Goal: Task Accomplishment & Management: Use online tool/utility

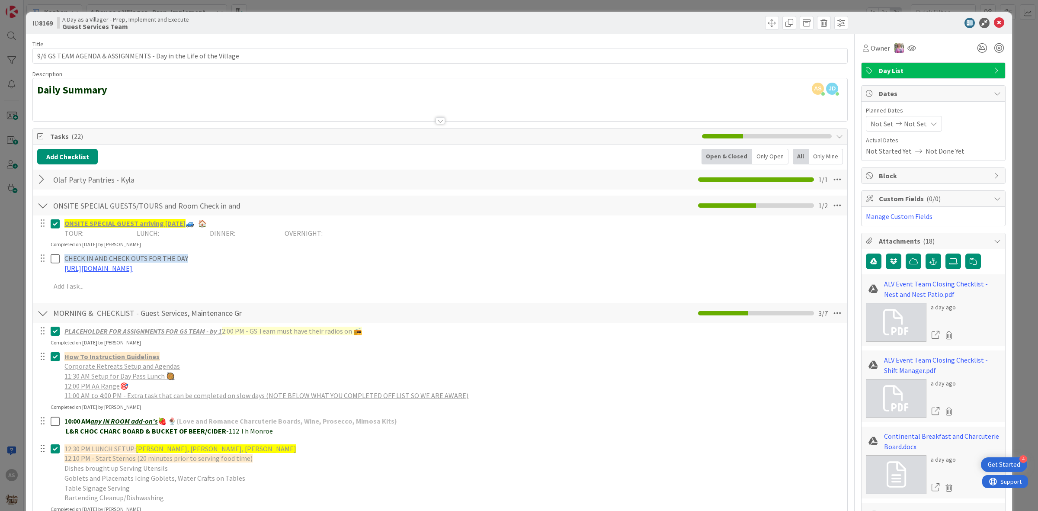
click at [39, 176] on div at bounding box center [42, 180] width 11 height 16
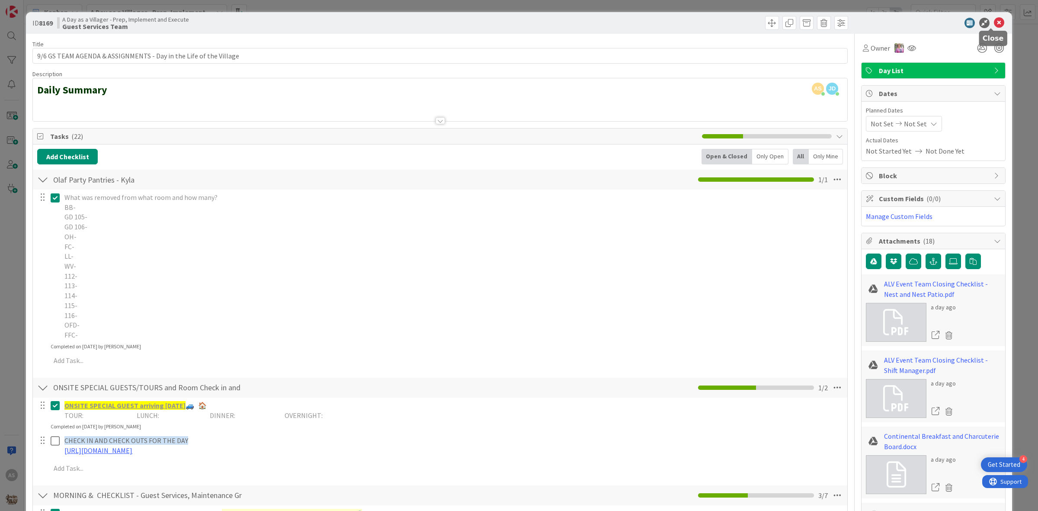
click at [995, 22] on icon at bounding box center [999, 23] width 10 height 10
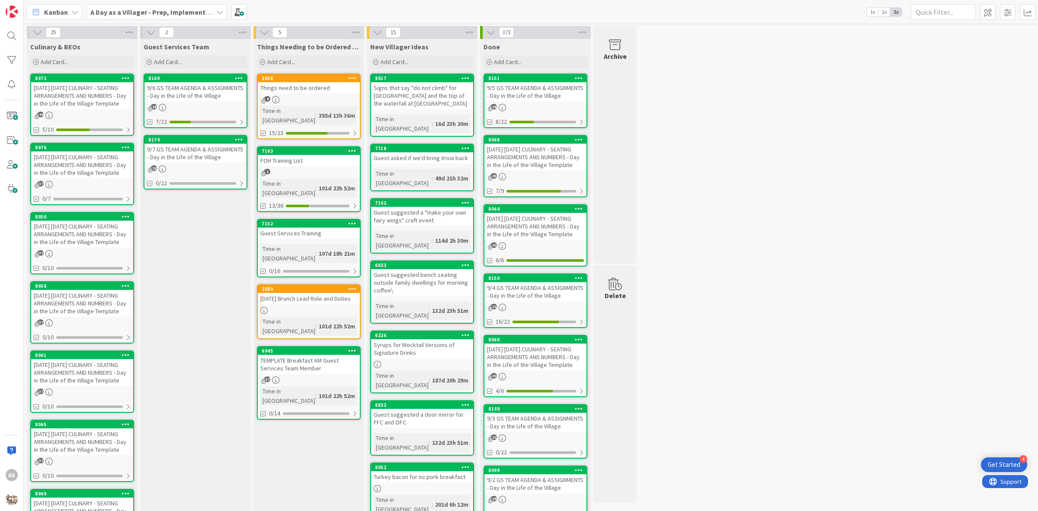
click at [165, 94] on div "9/6 GS TEAM AGENDA & ASSIGNMENTS - Day in the Life of the Village" at bounding box center [195, 91] width 102 height 19
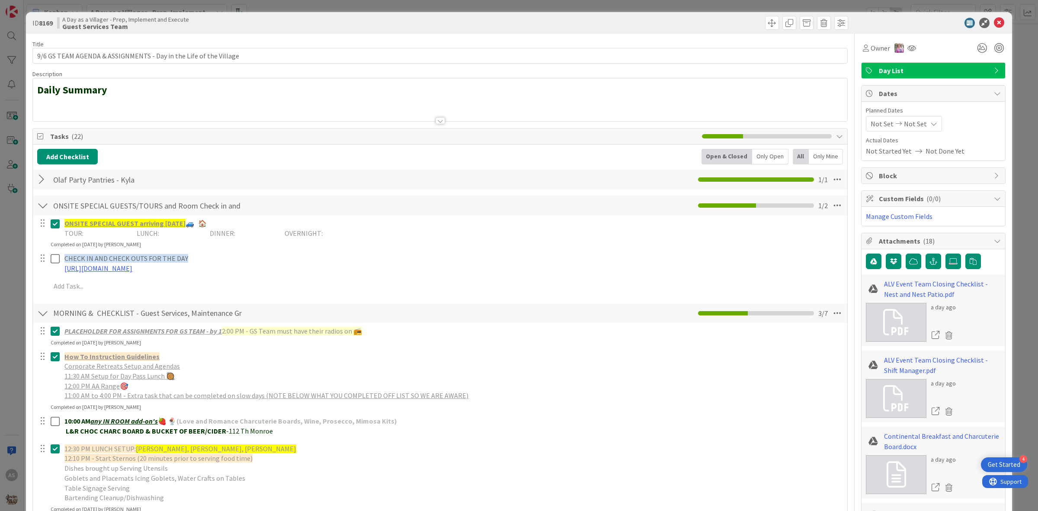
click at [41, 176] on div at bounding box center [42, 180] width 11 height 16
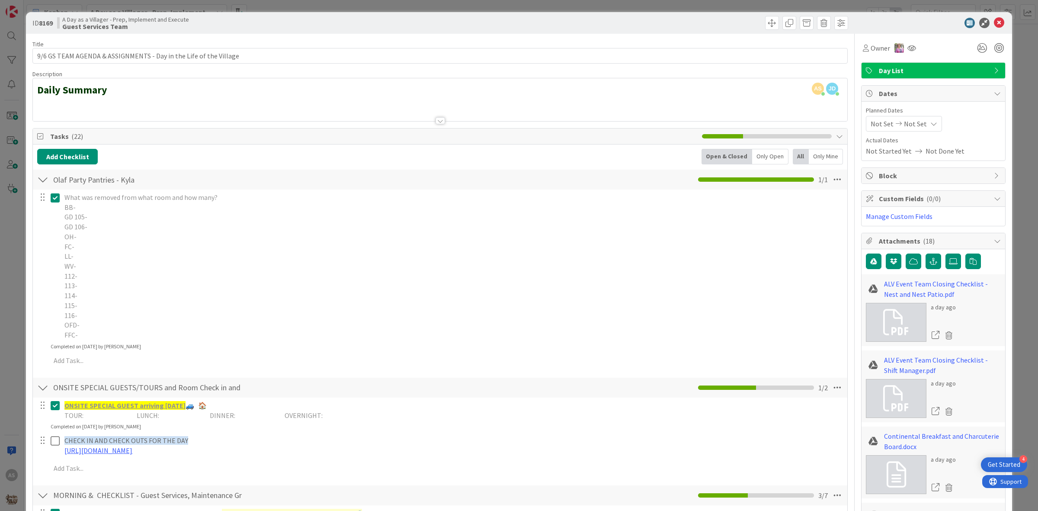
click at [58, 202] on icon at bounding box center [55, 197] width 9 height 10
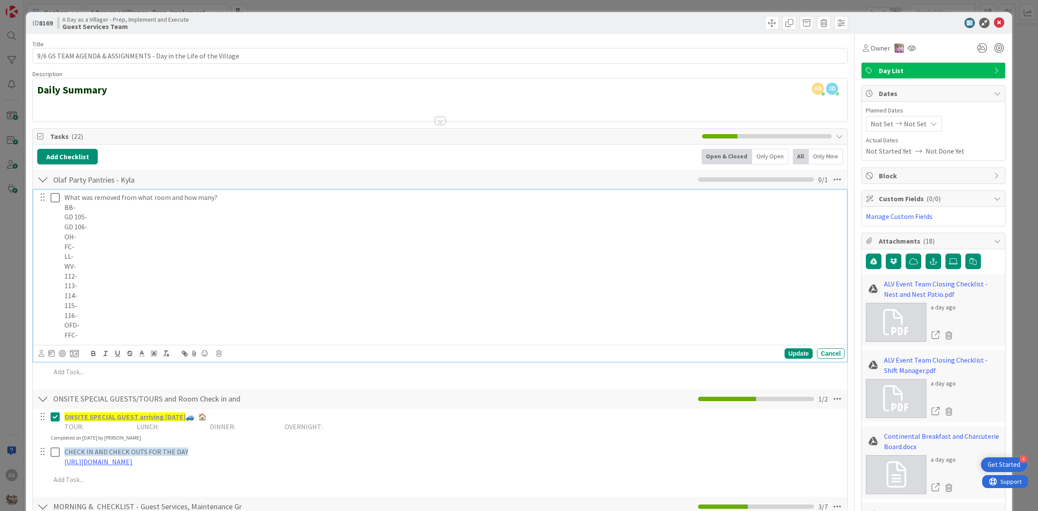
click at [128, 219] on p "GD 105-" at bounding box center [452, 217] width 777 height 10
click at [84, 297] on p "114-" at bounding box center [452, 296] width 777 height 10
click at [97, 336] on p "FFC-" at bounding box center [452, 335] width 777 height 10
click at [785, 354] on div "Update" at bounding box center [799, 353] width 28 height 10
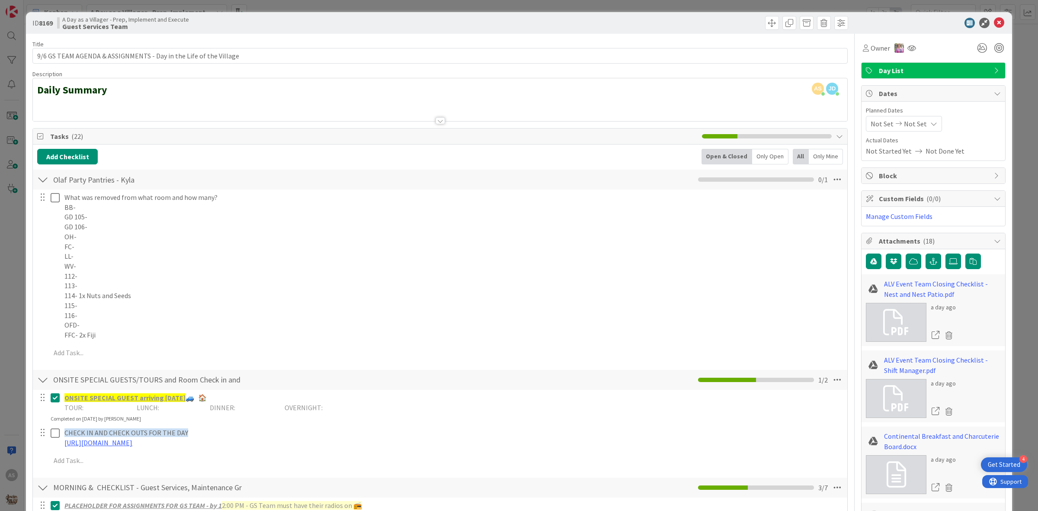
click at [993, 28] on div "ID 8169 A Day as a Villager - Prep, Implement and Execute Guest Services Team" at bounding box center [519, 23] width 986 height 22
click at [994, 24] on icon at bounding box center [999, 23] width 10 height 10
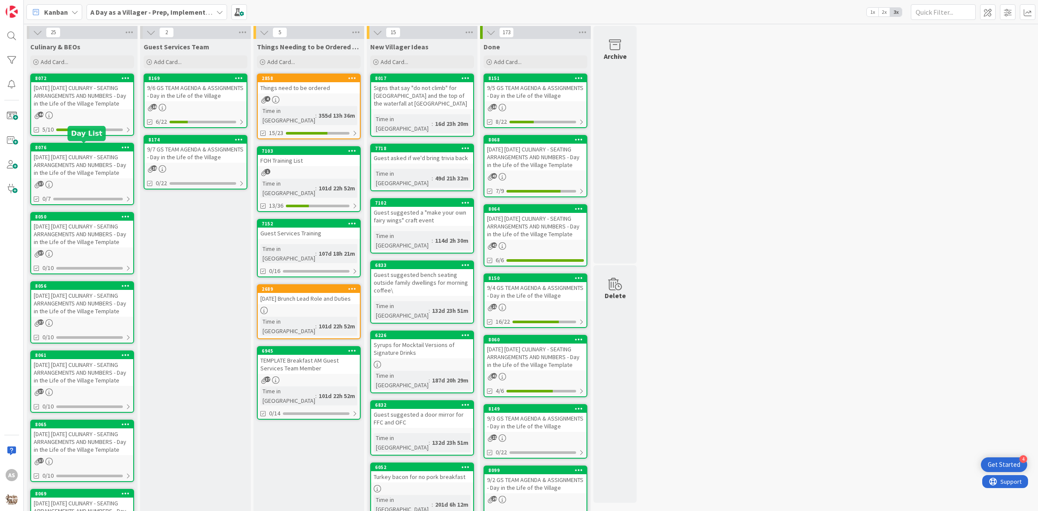
click at [92, 114] on div "44" at bounding box center [82, 115] width 102 height 7
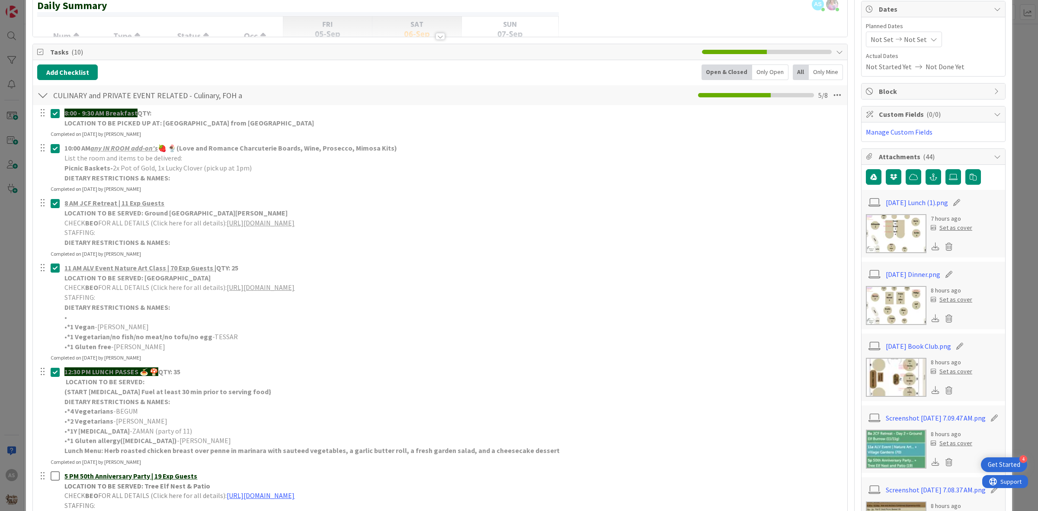
scroll to position [54, 0]
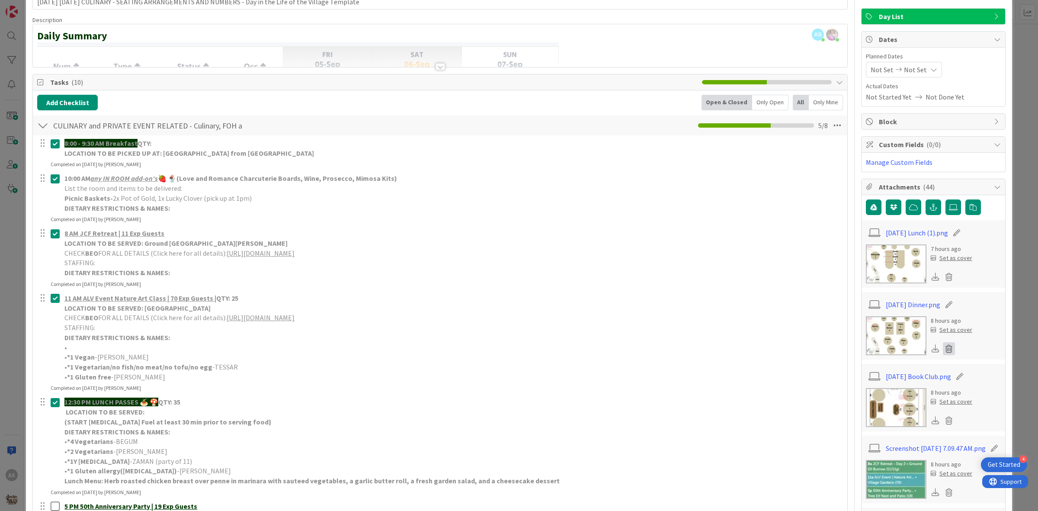
click at [943, 344] on icon at bounding box center [949, 348] width 12 height 13
click at [863, 397] on button "Delete" at bounding box center [868, 391] width 32 height 16
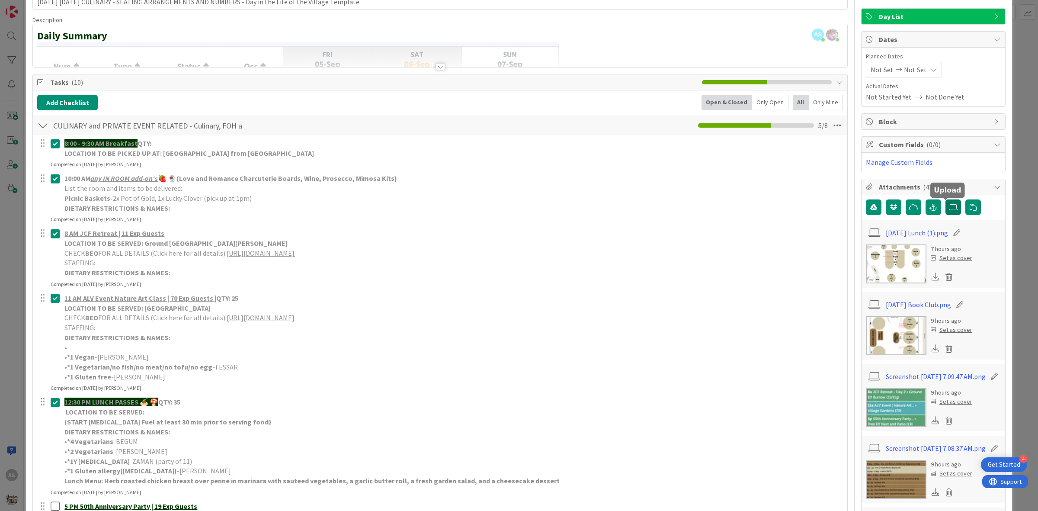
click at [946, 212] on label at bounding box center [953, 207] width 16 height 16
click at [945, 199] on input "file" at bounding box center [945, 199] width 0 height 0
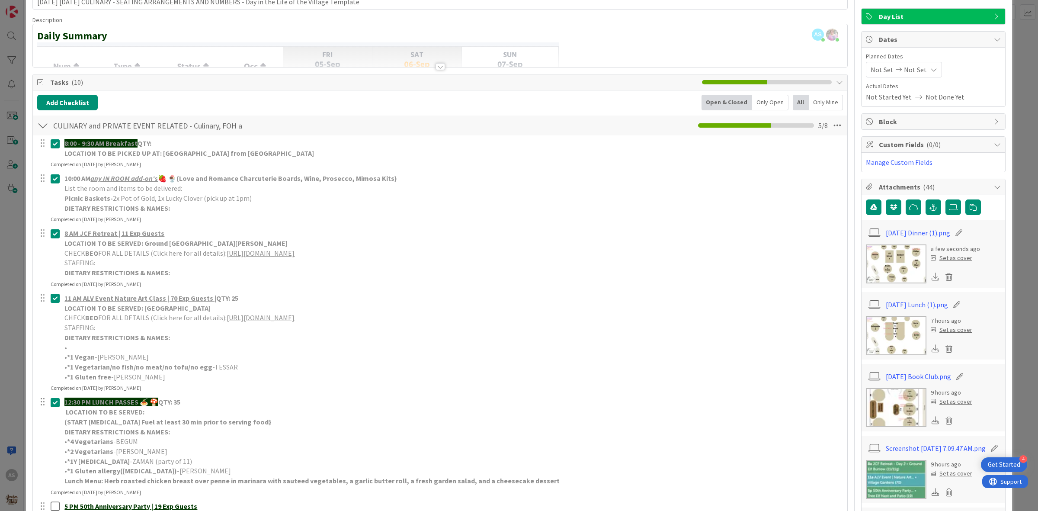
scroll to position [0, 0]
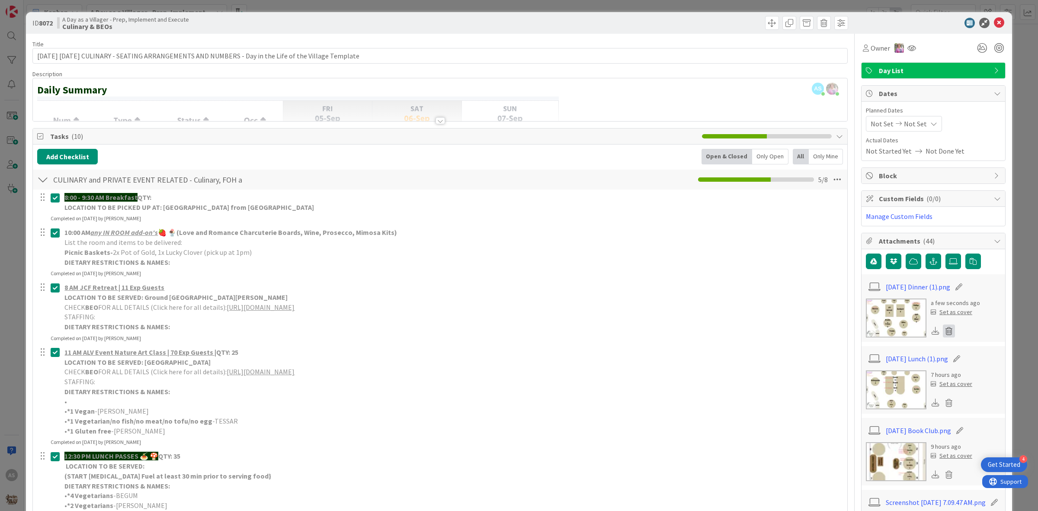
click at [943, 333] on icon at bounding box center [949, 330] width 12 height 13
click at [868, 370] on button "Delete" at bounding box center [868, 373] width 32 height 16
click at [945, 269] on label at bounding box center [953, 261] width 16 height 16
click at [945, 253] on input "file" at bounding box center [945, 253] width 0 height 0
